Goal: Navigation & Orientation: Find specific page/section

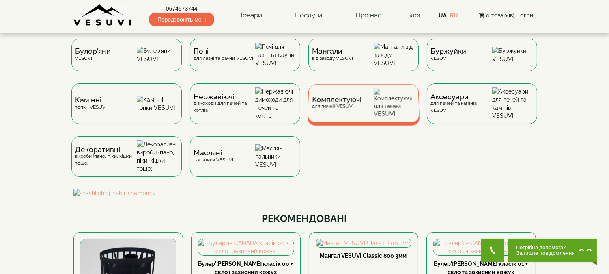
click at [368, 108] on div "Комплектуючі для печей VESUVI" at bounding box center [363, 103] width 112 height 38
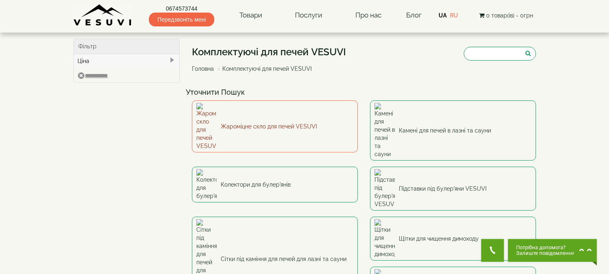
click at [296, 113] on link "Жароміцне скло для печей VESUVI" at bounding box center [275, 126] width 166 height 52
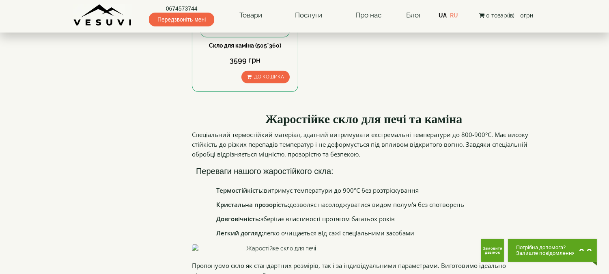
scroll to position [451, 0]
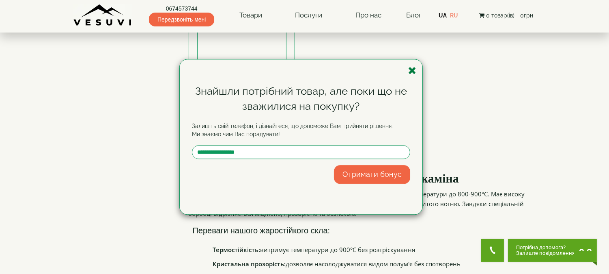
click at [412, 71] on icon "button" at bounding box center [412, 70] width 8 height 10
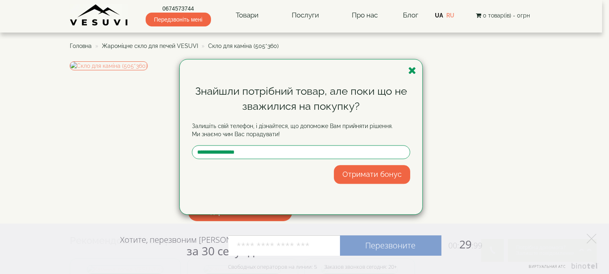
click at [413, 67] on icon "button" at bounding box center [412, 70] width 8 height 10
